Goal: Task Accomplishment & Management: Use online tool/utility

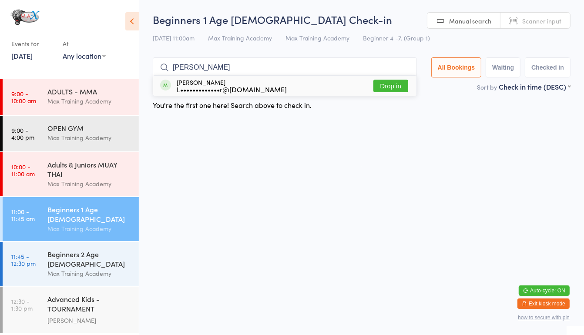
type input "[PERSON_NAME]"
click at [391, 82] on button "Drop in" at bounding box center [391, 86] width 35 height 13
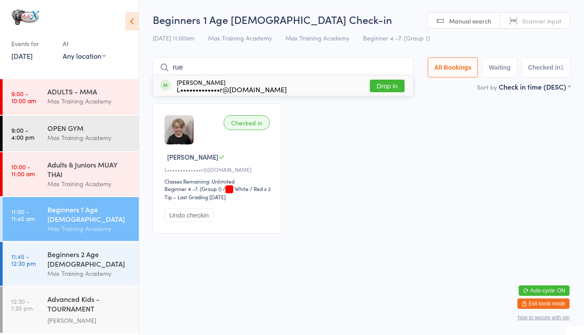
type input "rue"
click at [392, 83] on button "Drop in" at bounding box center [387, 86] width 35 height 13
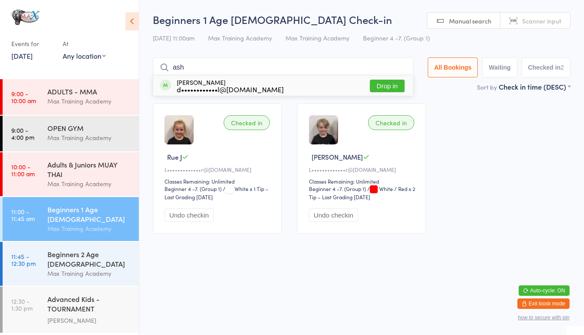
type input "ash"
click at [387, 88] on button "Drop in" at bounding box center [387, 86] width 35 height 13
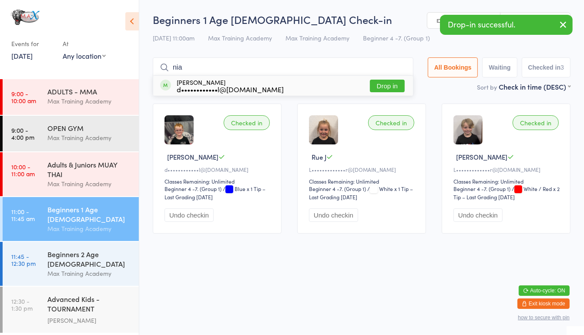
type input "nia"
click at [378, 88] on button "Drop in" at bounding box center [387, 86] width 35 height 13
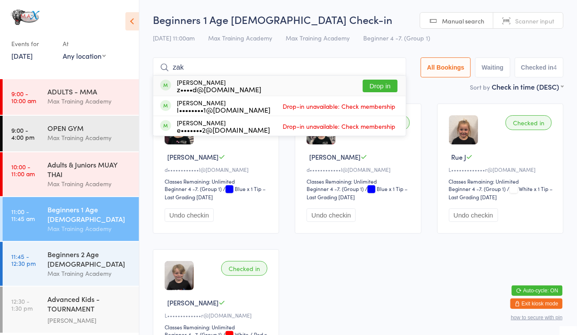
type input "zak"
click at [378, 88] on button "Drop in" at bounding box center [380, 86] width 35 height 13
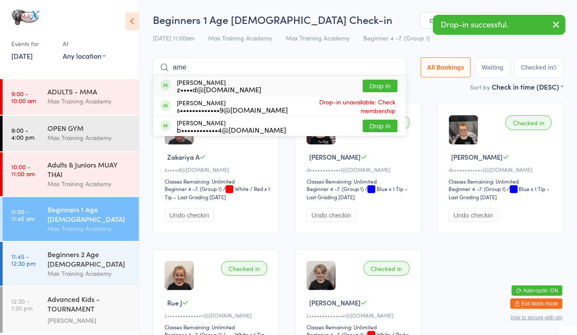
type input "ame"
click at [373, 84] on button "Drop in" at bounding box center [380, 86] width 35 height 13
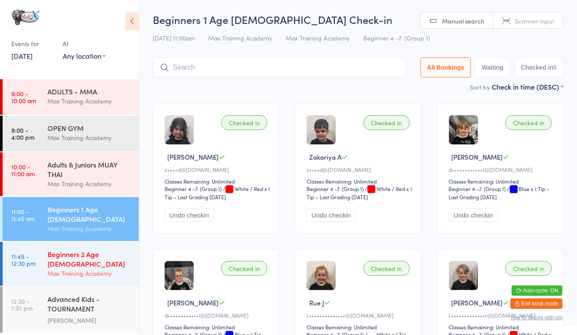
click at [92, 269] on div "Max Training Academy" at bounding box center [89, 274] width 84 height 10
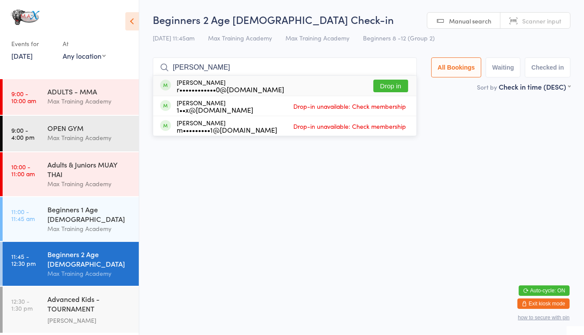
type input "[PERSON_NAME]"
click at [386, 84] on button "Drop in" at bounding box center [391, 86] width 35 height 13
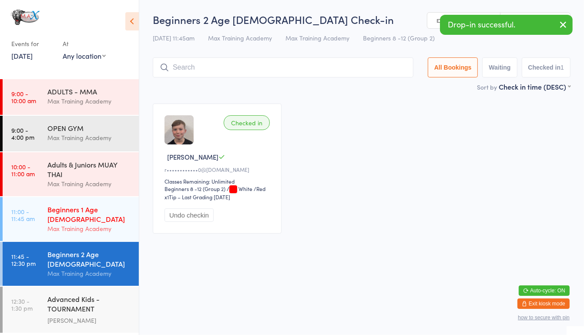
click at [67, 224] on div "Max Training Academy" at bounding box center [89, 229] width 84 height 10
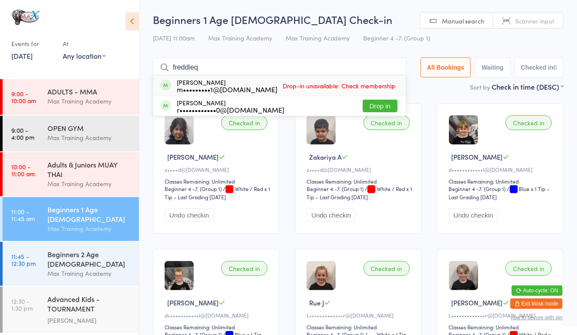
type input "freddieq"
click at [365, 111] on button "Drop in" at bounding box center [380, 106] width 35 height 13
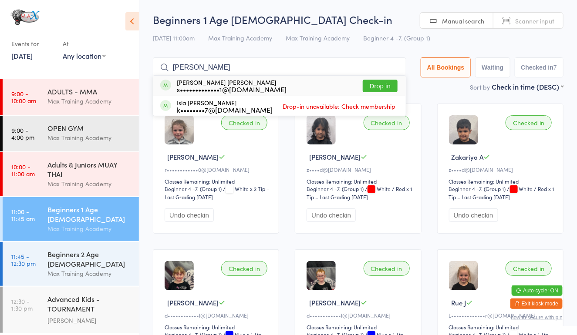
type input "[PERSON_NAME]"
click at [66, 224] on div "Max Training Academy" at bounding box center [89, 229] width 84 height 10
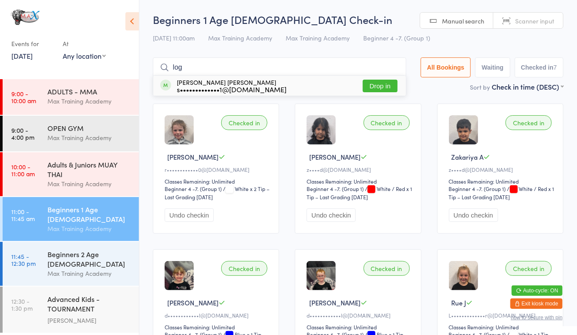
type input "log"
click at [389, 82] on button "Drop in" at bounding box center [380, 86] width 35 height 13
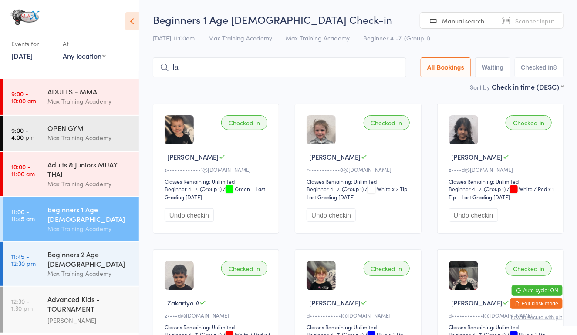
type input "l"
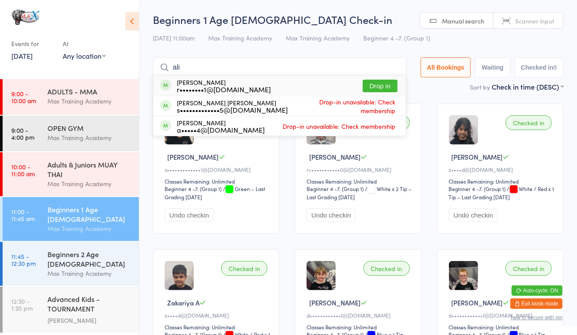
type input "ali"
click at [377, 82] on button "Drop in" at bounding box center [380, 86] width 35 height 13
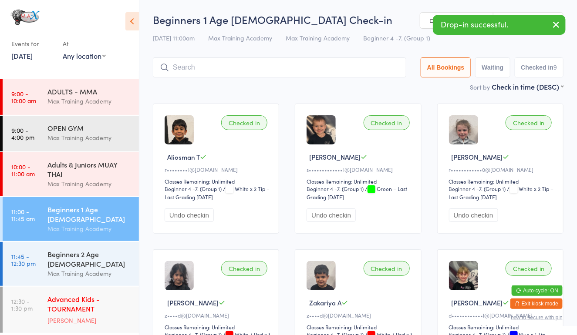
click at [81, 295] on div "Advanced Kids - TOURNAMENT PREPARATION" at bounding box center [89, 304] width 84 height 21
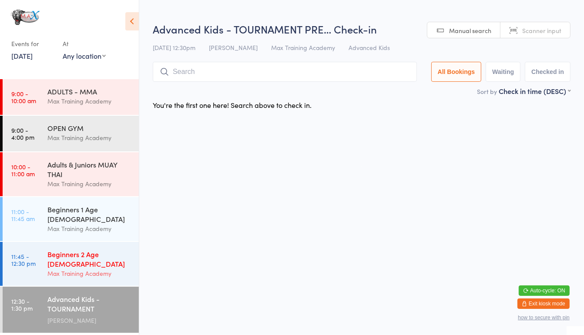
click at [25, 242] on link "11:45 - 12:30 pm Beginners 2 Age [DEMOGRAPHIC_DATA] Max Training Academy" at bounding box center [71, 264] width 136 height 44
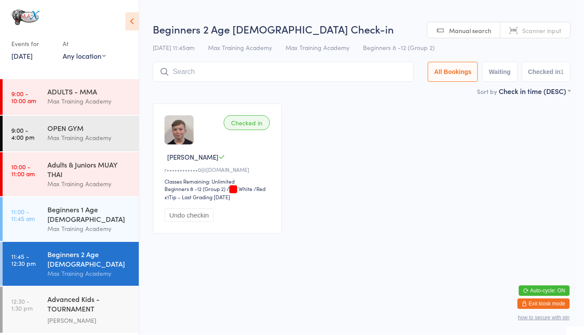
click at [28, 243] on link "11:45 - 12:30 pm Beginners 2 Age [DEMOGRAPHIC_DATA] Max Training Academy" at bounding box center [71, 264] width 136 height 44
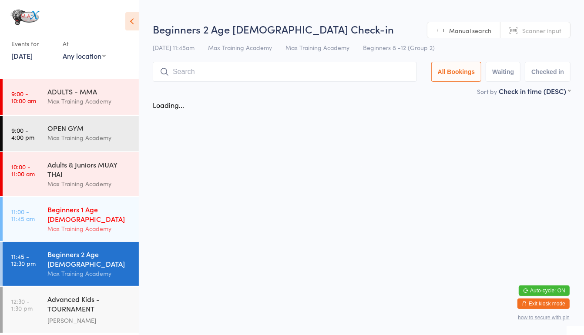
click at [33, 231] on link "11:00 - 11:45 am Beginners 1 Age [DEMOGRAPHIC_DATA] Max Training Academy" at bounding box center [71, 219] width 136 height 44
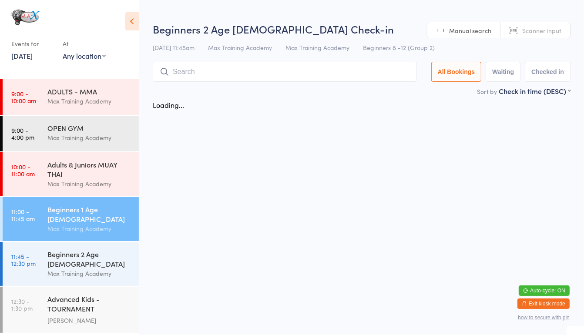
click at [50, 226] on div "Beginners 1 Age [DEMOGRAPHIC_DATA] Max Training Academy" at bounding box center [92, 219] width 91 height 44
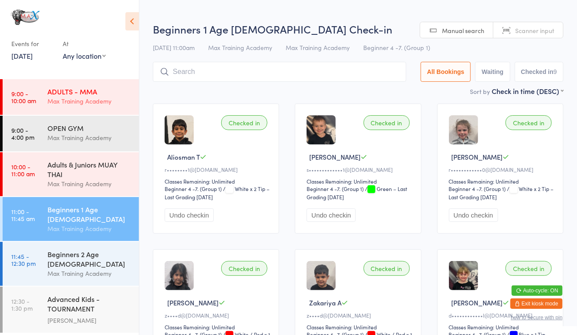
click at [69, 82] on div "ADULTS - MMA Max Training Academy" at bounding box center [92, 96] width 91 height 34
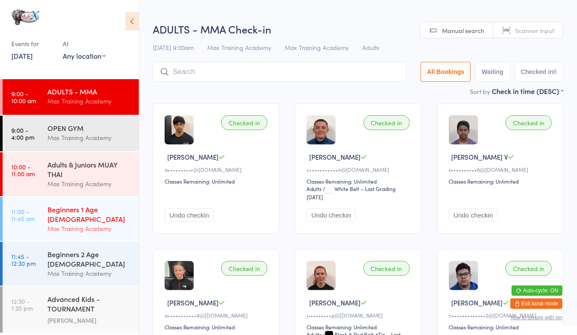
click at [72, 226] on div "Beginners 1 Age [DEMOGRAPHIC_DATA] Max Training Academy" at bounding box center [92, 219] width 91 height 44
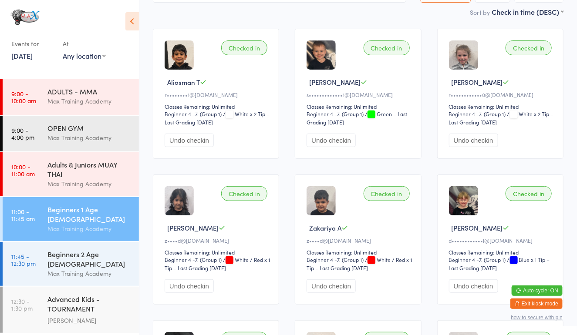
scroll to position [74, 0]
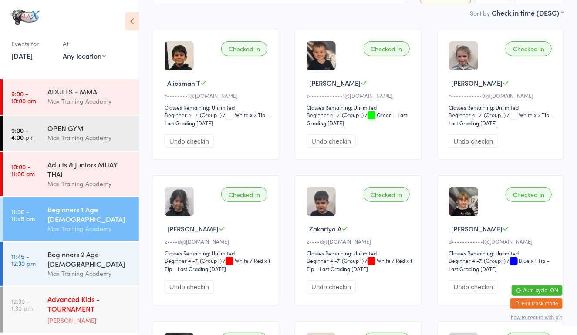
click at [39, 298] on link "12:30 - 1:30 pm Advanced Kids - TOURNAMENT PREPARATION [PERSON_NAME]" at bounding box center [71, 310] width 136 height 46
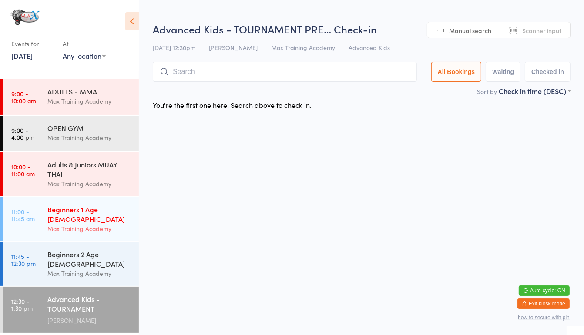
click at [70, 199] on div "Beginners 1 Age [DEMOGRAPHIC_DATA] Max Training Academy" at bounding box center [92, 219] width 91 height 44
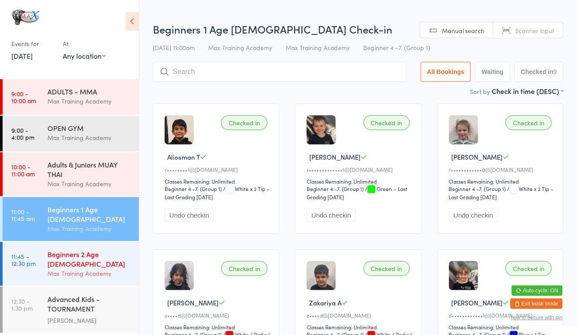
click at [84, 250] on div "Beginners 2 Age [DEMOGRAPHIC_DATA]" at bounding box center [89, 259] width 84 height 19
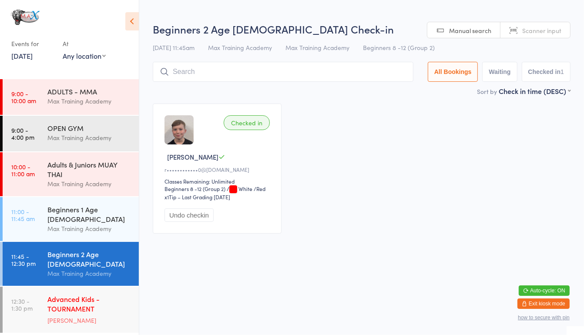
click at [85, 294] on div "Advanced Kids - TOURNAMENT PREPARATION" at bounding box center [89, 304] width 84 height 21
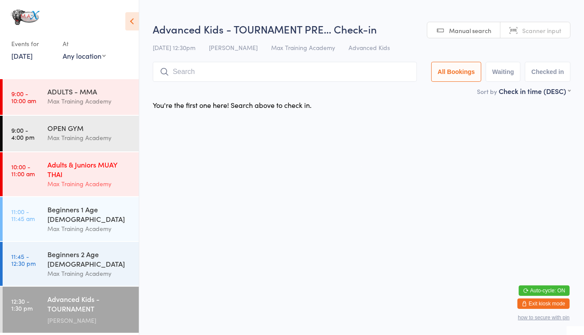
click at [86, 193] on div "Adults & Juniors MUAY THAI Max Training Academy" at bounding box center [92, 174] width 91 height 44
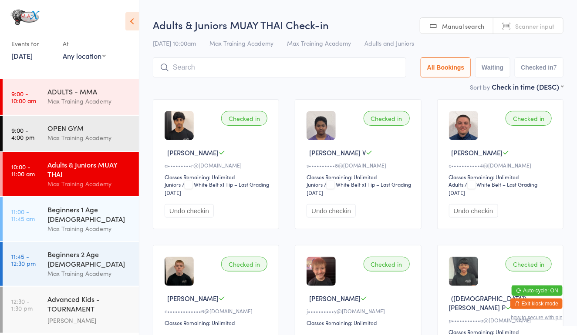
scroll to position [5, 0]
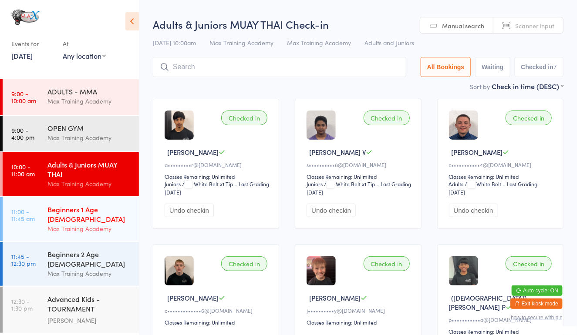
click at [65, 224] on div "Max Training Academy" at bounding box center [89, 229] width 84 height 10
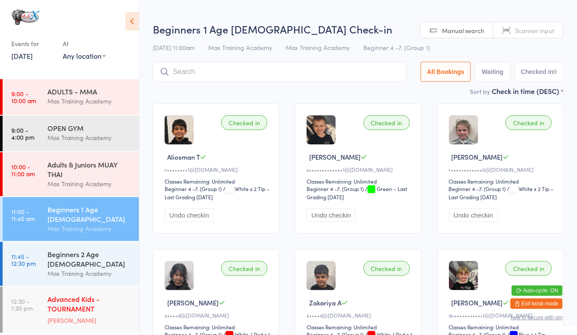
click at [78, 316] on div "[PERSON_NAME]" at bounding box center [89, 321] width 84 height 10
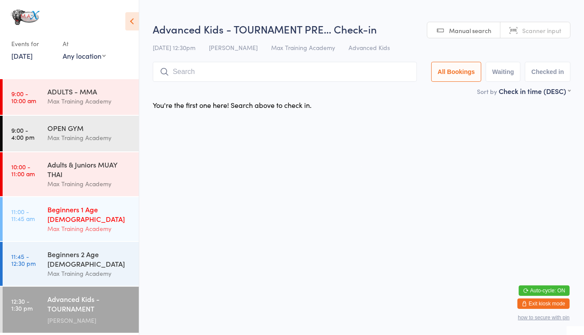
click at [106, 224] on div "Max Training Academy" at bounding box center [89, 229] width 84 height 10
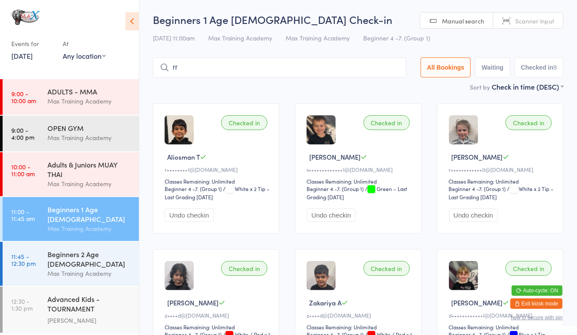
type input "r"
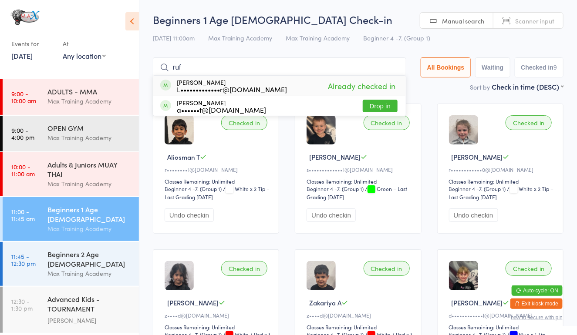
type input "ruf"
click at [380, 111] on button "Drop in" at bounding box center [380, 106] width 35 height 13
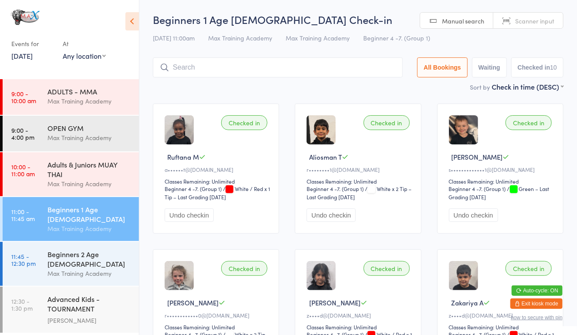
click at [232, 68] on input "search" at bounding box center [278, 67] width 250 height 20
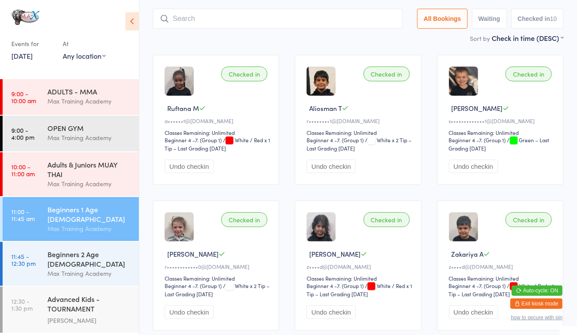
scroll to position [57, 0]
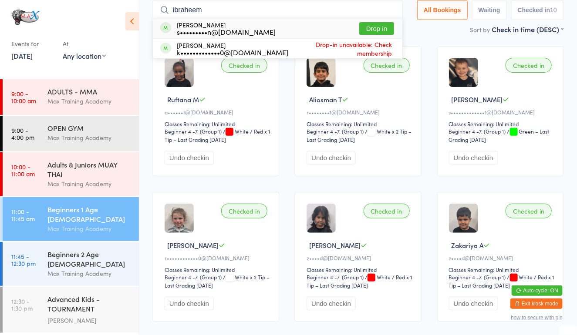
type input "ibraheem"
click at [371, 24] on button "Drop in" at bounding box center [376, 28] width 35 height 13
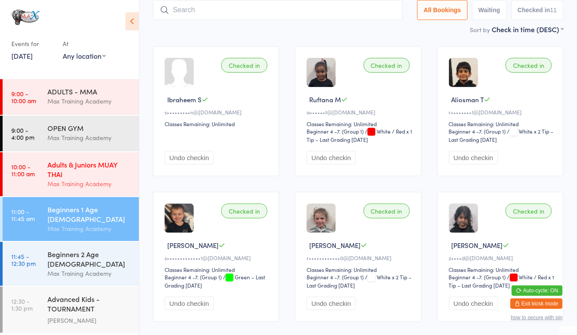
click at [78, 172] on div "Adults & Juniors MUAY THAI" at bounding box center [89, 169] width 84 height 19
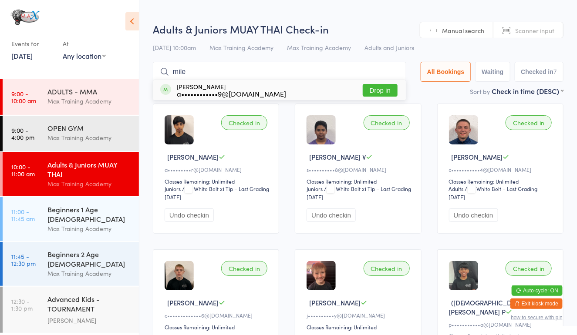
type input "mile"
click at [375, 80] on ul "[PERSON_NAME] a••••••••••••9@[DOMAIN_NAME] Drop in" at bounding box center [279, 90] width 253 height 21
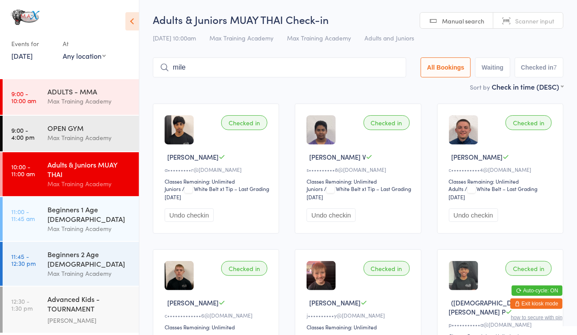
click at [113, 110] on div "ADULTS - MMA Max Training Academy" at bounding box center [92, 96] width 91 height 34
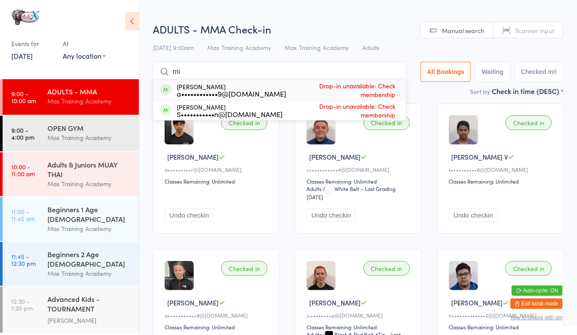
type input "m"
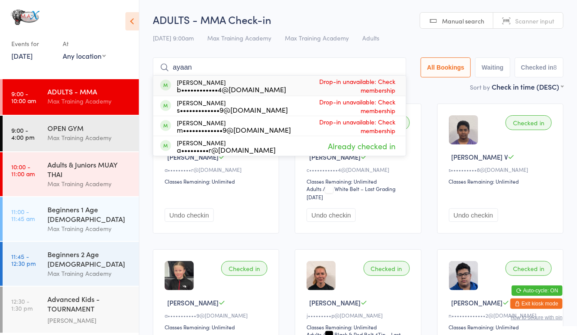
type input "ayaan"
click at [201, 82] on div "[PERSON_NAME] b••••••••••••4@[DOMAIN_NAME]" at bounding box center [231, 86] width 109 height 14
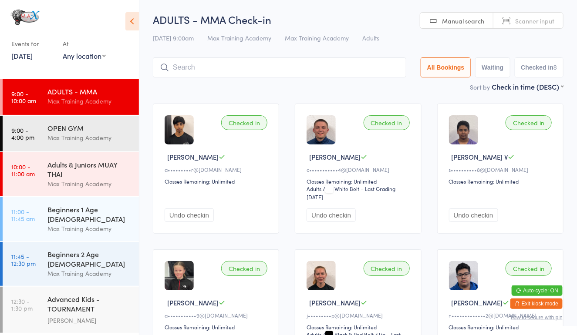
click at [278, 69] on input "search" at bounding box center [279, 67] width 253 height 20
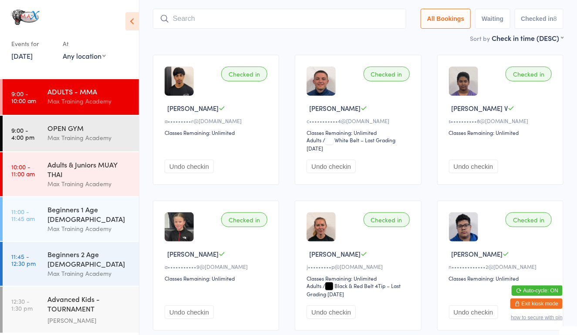
scroll to position [57, 0]
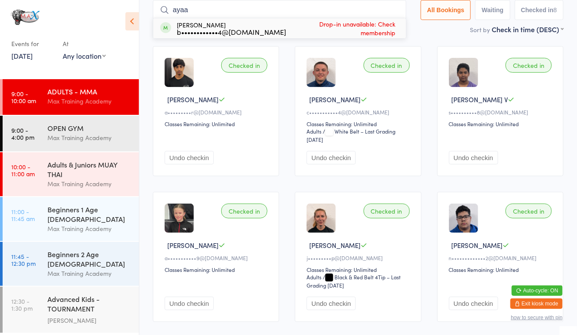
type input "ayaa"
click at [240, 32] on div "b••••••••••••4@[DOMAIN_NAME]" at bounding box center [231, 31] width 109 height 7
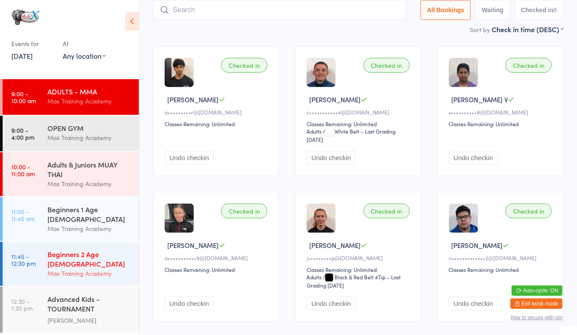
click at [29, 253] on time "11:45 - 12:30 pm" at bounding box center [23, 260] width 24 height 14
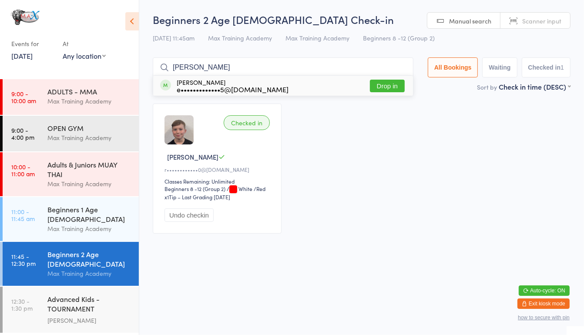
type input "[PERSON_NAME]"
click at [379, 81] on button "Drop in" at bounding box center [387, 86] width 35 height 13
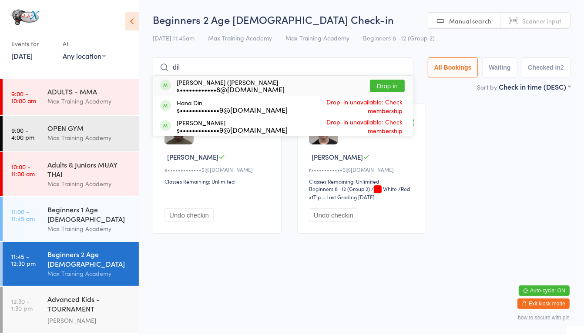
type input "dil"
click at [183, 88] on div "s••••••••••••8@[DOMAIN_NAME]" at bounding box center [231, 89] width 108 height 7
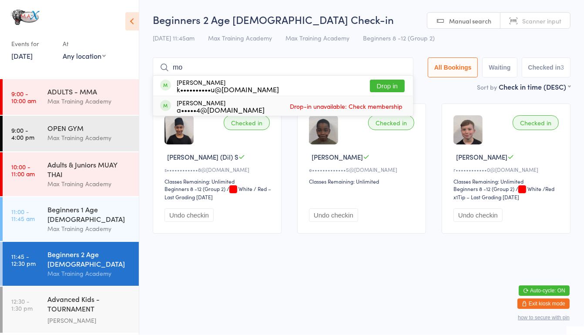
type input "m"
type input "moh"
click at [391, 83] on button "Drop in" at bounding box center [387, 86] width 35 height 13
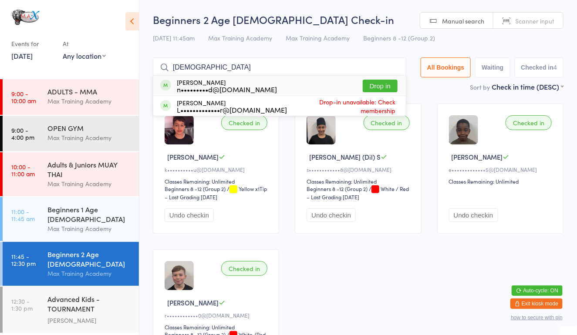
type input "[DEMOGRAPHIC_DATA]"
click at [378, 79] on div "[PERSON_NAME] n•••••••••d@[DOMAIN_NAME] Drop in" at bounding box center [279, 86] width 253 height 20
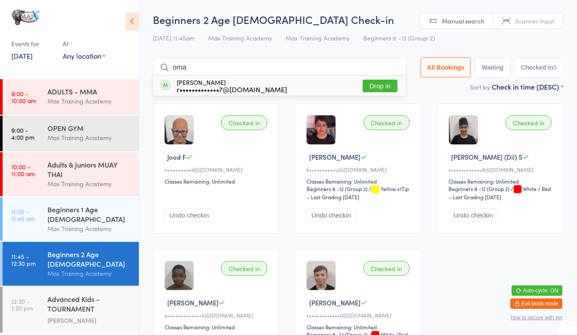
type input "oma"
click at [385, 87] on button "Drop in" at bounding box center [380, 86] width 35 height 13
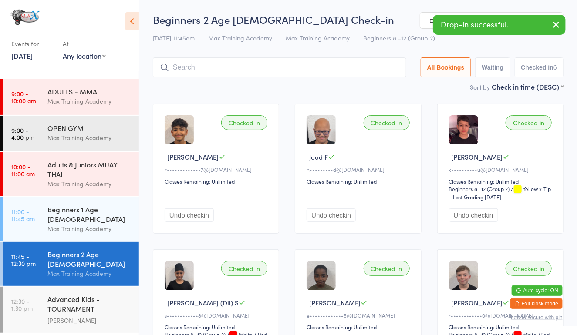
click at [255, 123] on div "Checked in" at bounding box center [244, 122] width 46 height 15
click at [302, 64] on input "search" at bounding box center [279, 67] width 253 height 20
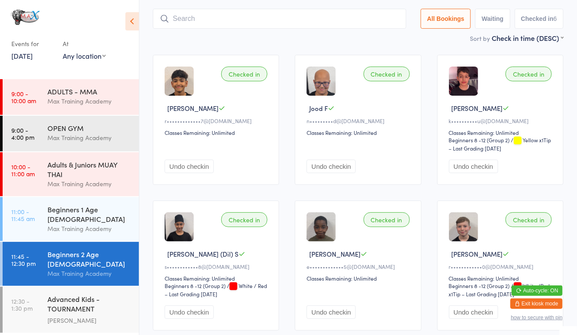
scroll to position [57, 0]
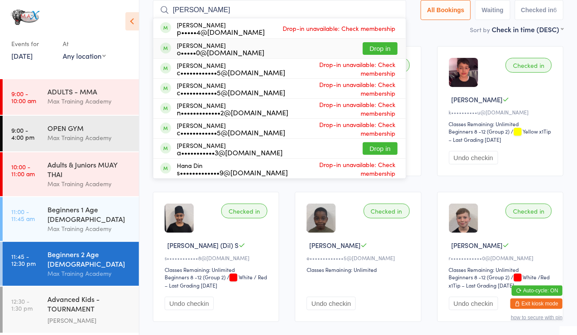
type input "[PERSON_NAME]"
click at [299, 41] on div "[PERSON_NAME] o•••••0@[DOMAIN_NAME] Drop in" at bounding box center [279, 49] width 253 height 20
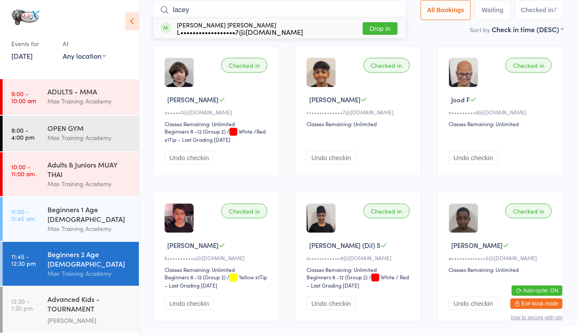
scroll to position [48, 0]
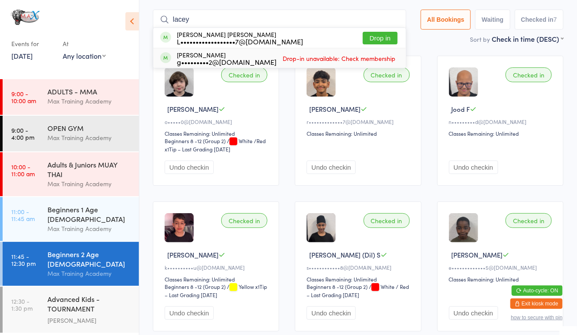
type input "lacey"
click at [376, 38] on button "Drop in" at bounding box center [380, 38] width 35 height 13
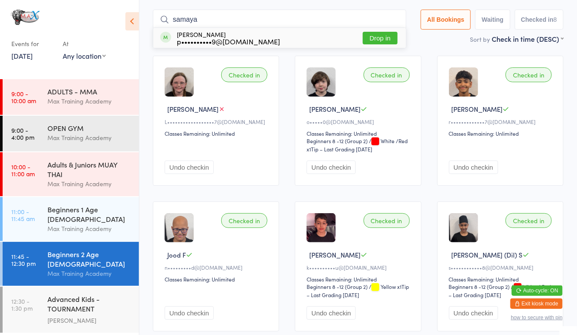
type input "samaya"
click at [382, 32] on button "Drop in" at bounding box center [380, 38] width 35 height 13
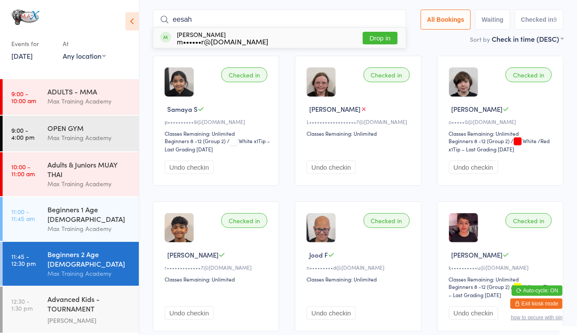
type input "eesah"
click at [363, 36] on button "Drop in" at bounding box center [380, 38] width 35 height 13
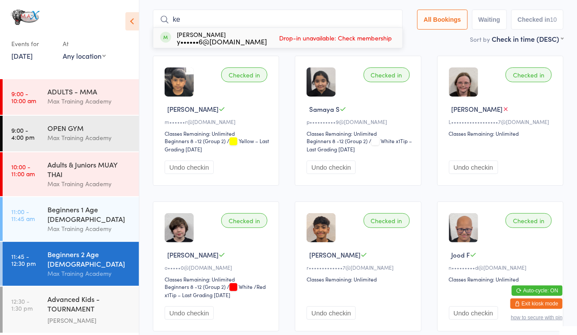
click at [399, 13] on input "ke" at bounding box center [278, 20] width 250 height 20
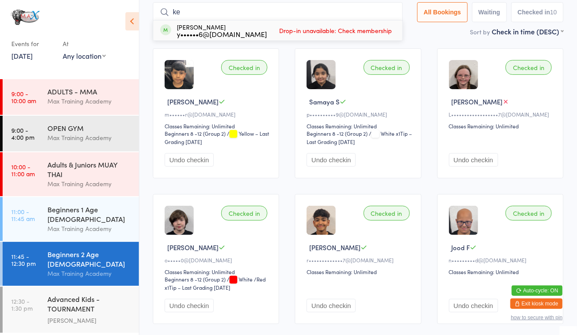
scroll to position [57, 0]
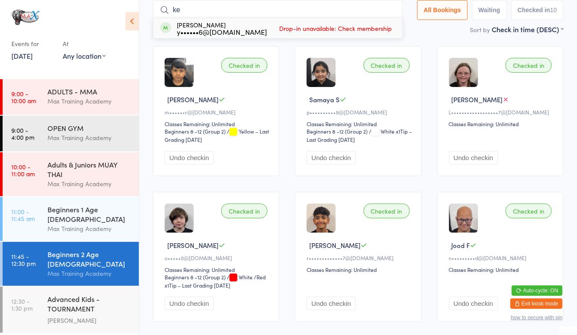
click at [387, 13] on input "ke" at bounding box center [278, 10] width 250 height 20
click at [301, 11] on input "ke" at bounding box center [278, 10] width 250 height 20
type input "k"
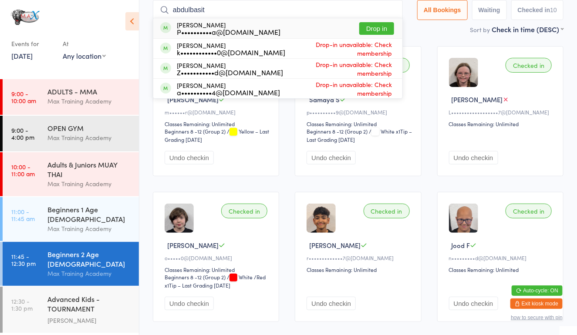
type input "abdulbasit"
click at [385, 29] on button "Drop in" at bounding box center [376, 28] width 35 height 13
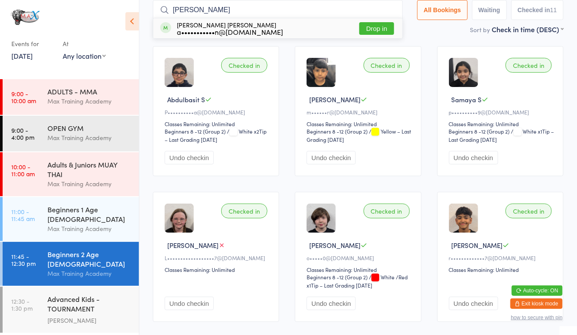
type input "[PERSON_NAME]"
click at [378, 28] on button "Drop in" at bounding box center [376, 28] width 35 height 13
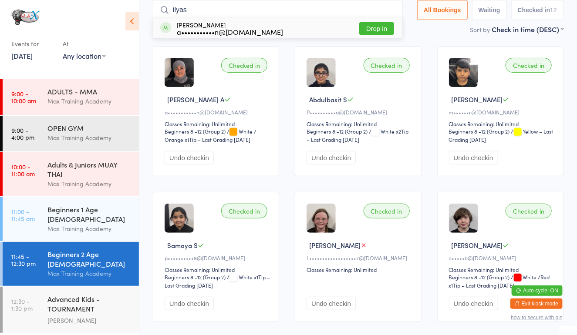
type input "ilyas"
click at [386, 23] on button "Drop in" at bounding box center [376, 28] width 35 height 13
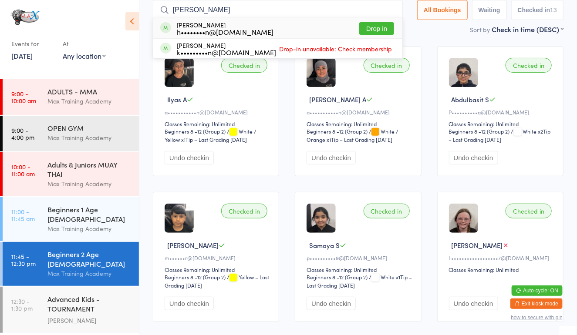
type input "[PERSON_NAME]"
click at [374, 26] on button "Drop in" at bounding box center [376, 28] width 35 height 13
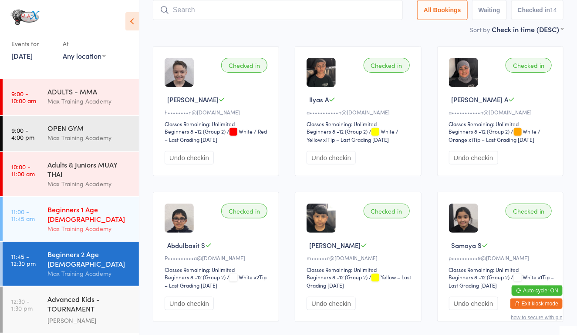
click at [84, 202] on div "Beginners 1 Age [DEMOGRAPHIC_DATA] Max Training Academy" at bounding box center [92, 219] width 91 height 44
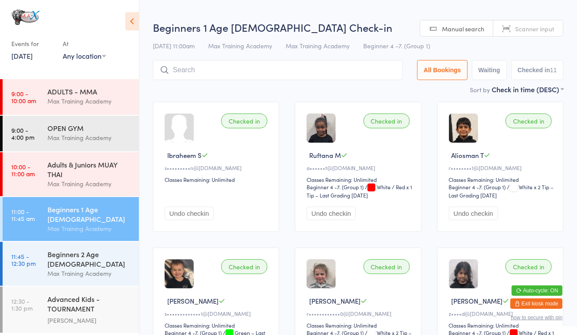
scroll to position [4, 0]
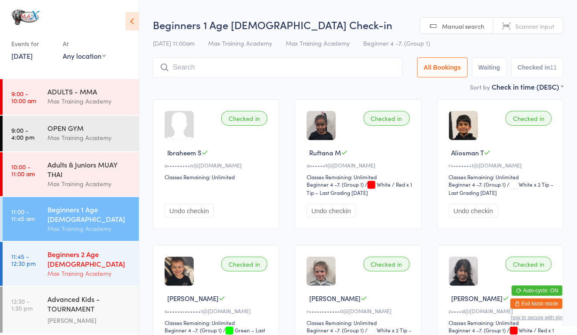
click at [77, 250] on div "Beginners 2 Age [DEMOGRAPHIC_DATA]" at bounding box center [89, 259] width 84 height 19
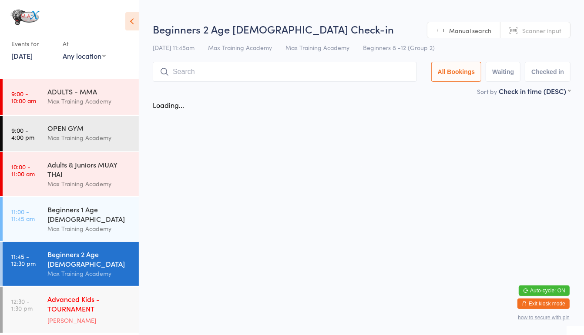
click at [63, 299] on div "Advanced Kids - TOURNAMENT PREPARATION" at bounding box center [89, 304] width 84 height 21
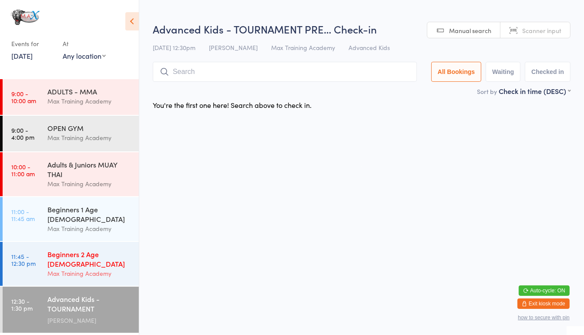
click at [102, 250] on div "Beginners 2 Age [DEMOGRAPHIC_DATA]" at bounding box center [89, 259] width 84 height 19
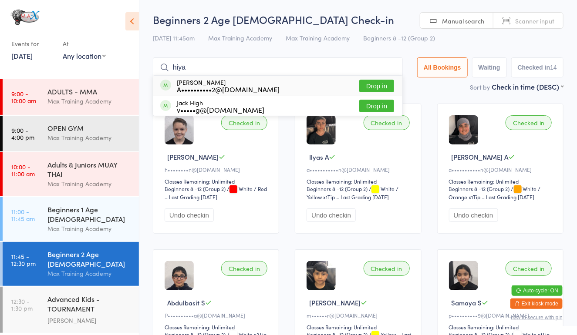
type input "hiya"
click at [370, 81] on button "Drop in" at bounding box center [376, 86] width 35 height 13
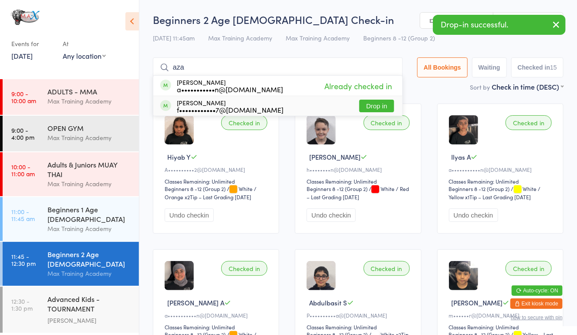
type input "aza"
click at [375, 108] on button "Drop in" at bounding box center [376, 106] width 35 height 13
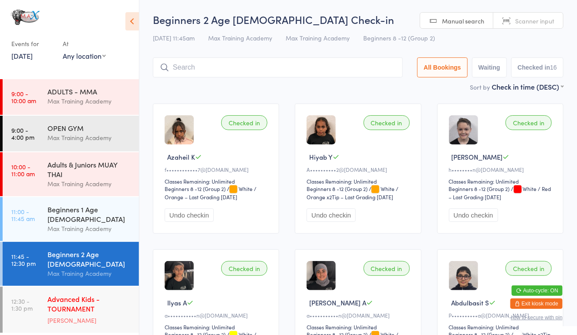
click at [76, 294] on div "Advanced Kids - TOURNAMENT PREPARATION" at bounding box center [89, 304] width 84 height 21
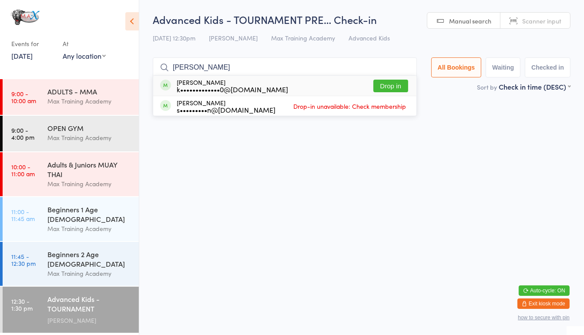
type input "[PERSON_NAME]"
click at [387, 88] on button "Drop in" at bounding box center [391, 86] width 35 height 13
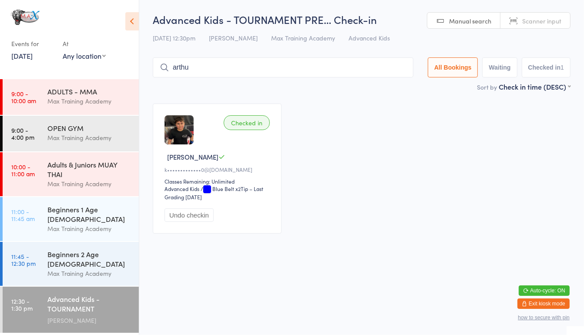
type input "[PERSON_NAME]"
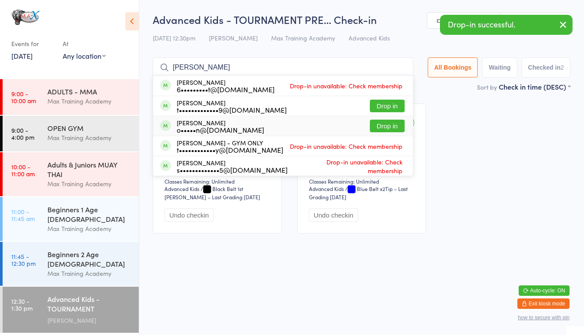
type input "[PERSON_NAME]"
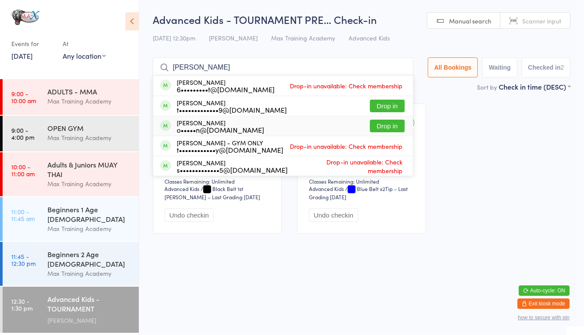
click at [378, 129] on button "Drop in" at bounding box center [387, 126] width 35 height 13
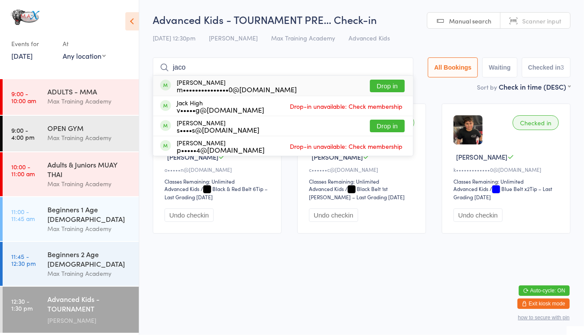
drag, startPoint x: 398, startPoint y: 86, endPoint x: 393, endPoint y: 96, distance: 11.3
click at [393, 96] on ul "[PERSON_NAME] m•••••••••••••••0@[DOMAIN_NAME] Drop in Jack High v•••••g@[DOMAIN…" at bounding box center [283, 115] width 261 height 81
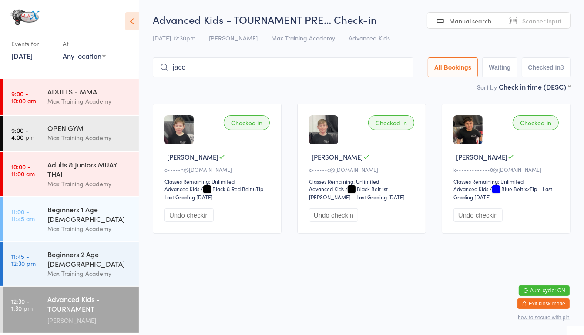
click at [375, 76] on input "jaco" at bounding box center [283, 67] width 261 height 20
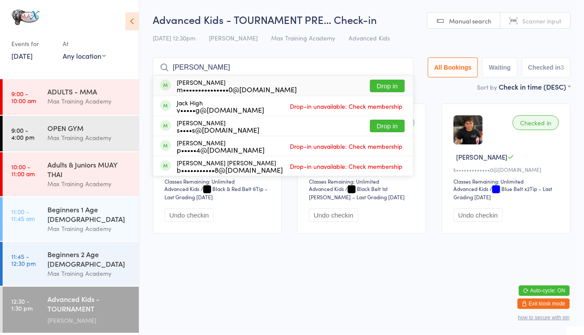
type input "[PERSON_NAME]"
click at [383, 84] on button "Drop in" at bounding box center [387, 86] width 35 height 13
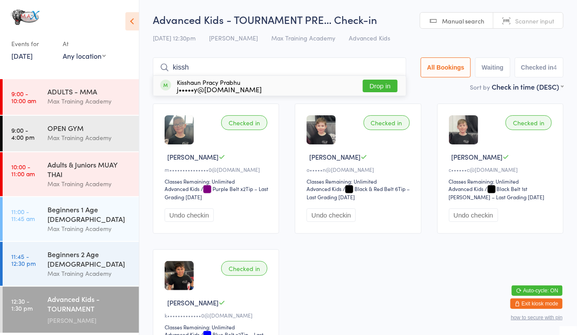
type input "kissh"
click at [380, 86] on button "Drop in" at bounding box center [380, 86] width 35 height 13
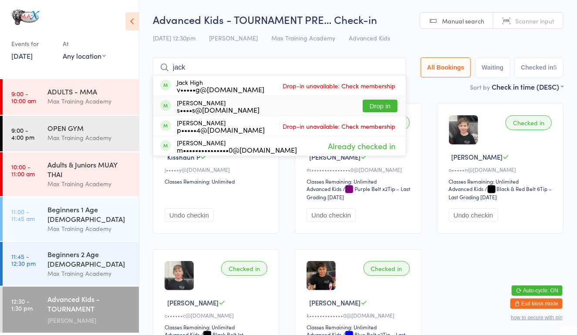
type input "jack"
click at [378, 105] on button "Drop in" at bounding box center [380, 106] width 35 height 13
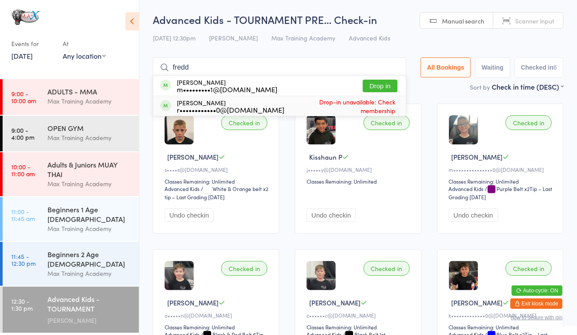
type input "fredd"
click at [378, 81] on button "Drop in" at bounding box center [380, 86] width 35 height 13
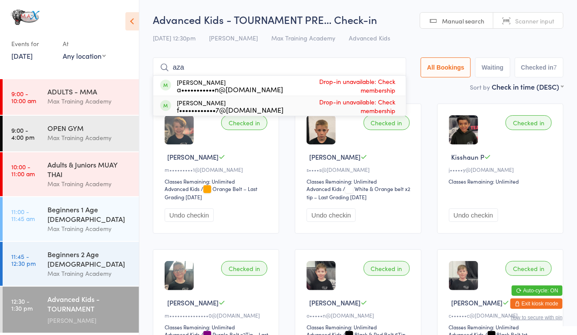
type input "aza"
click at [201, 102] on div "Azaheil Kasa f••••••••••••7@[DOMAIN_NAME]" at bounding box center [230, 106] width 107 height 14
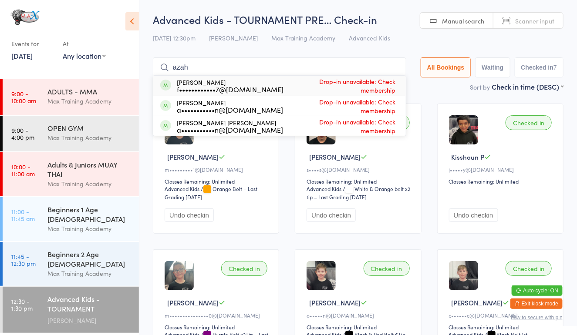
type input "azah"
click at [184, 89] on div "f••••••••••••7@[DOMAIN_NAME]" at bounding box center [230, 89] width 107 height 7
click at [152, 149] on div "Checked in [PERSON_NAME] R m•••••••••1@[DOMAIN_NAME] Classes Remaining: Unlimit…" at bounding box center [358, 315] width 426 height 438
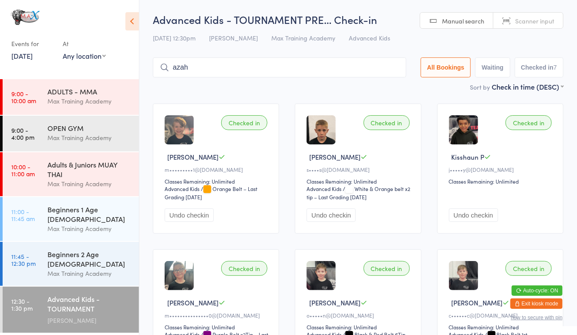
click at [206, 61] on input "azah" at bounding box center [279, 67] width 253 height 20
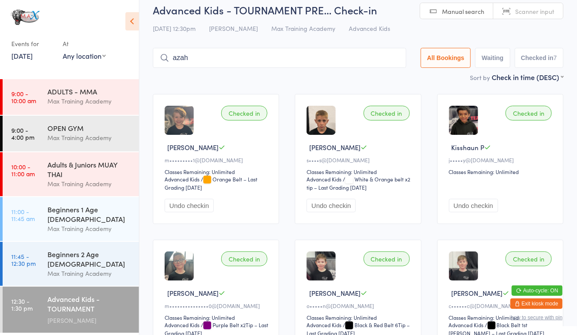
click at [206, 61] on main "Advanced Kids - TOURNAMENT PRE… Check-in [DATE] 12:30pm [PERSON_NAME] Max Train…" at bounding box center [358, 264] width 411 height 522
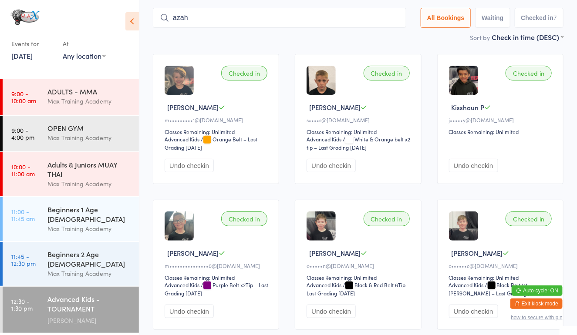
scroll to position [57, 0]
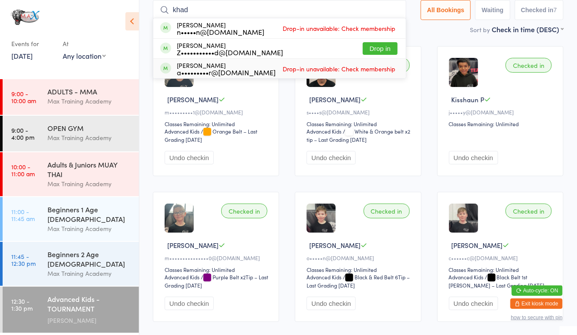
type input "khad"
click at [378, 49] on button "Drop in" at bounding box center [380, 48] width 35 height 13
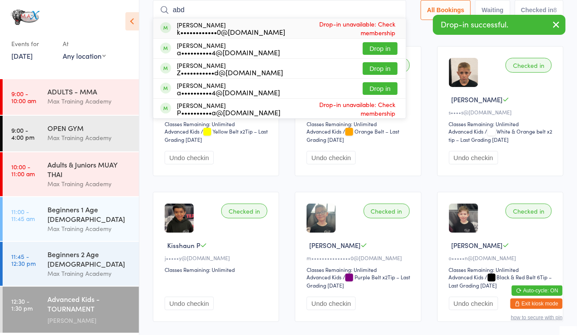
type input "abd"
click at [377, 72] on button "Drop in" at bounding box center [380, 68] width 35 height 13
